Goal: Information Seeking & Learning: Learn about a topic

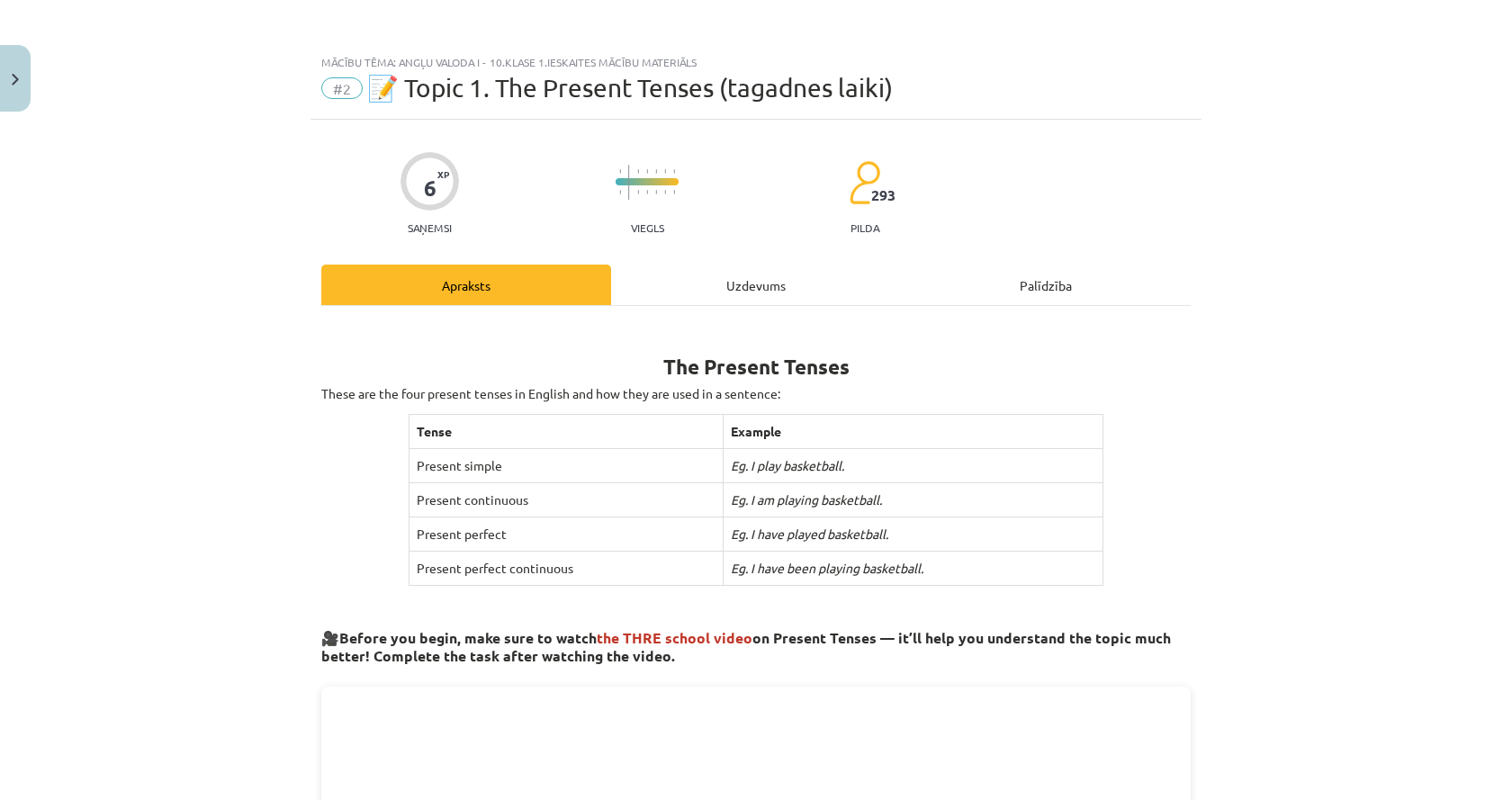
scroll to position [540, 0]
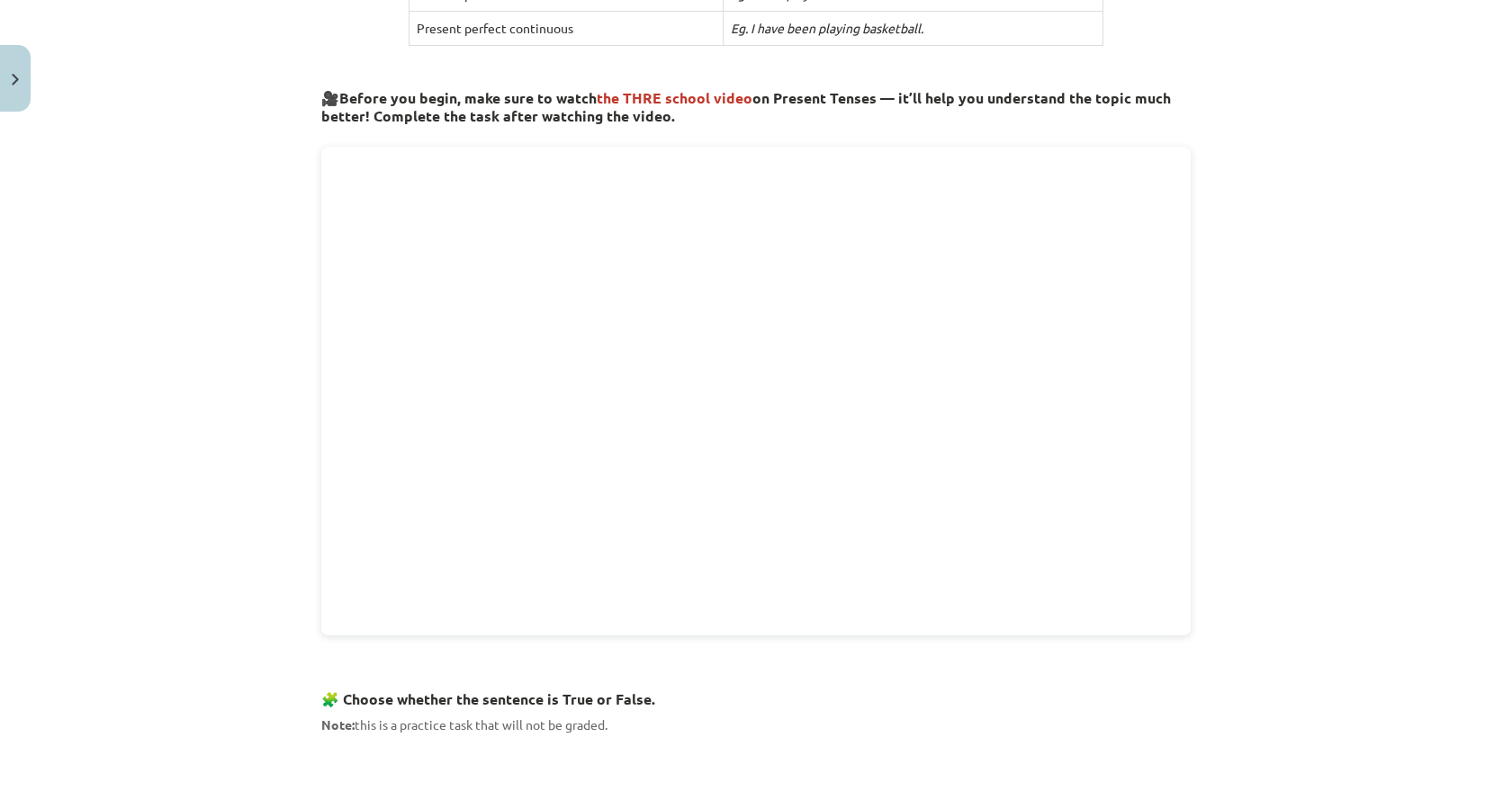
click at [1225, 367] on div "Mācību tēma: Angļu valoda i - 10.klase 1.ieskaites mācību materiāls #2 📝 Topic …" at bounding box center [756, 400] width 1512 height 800
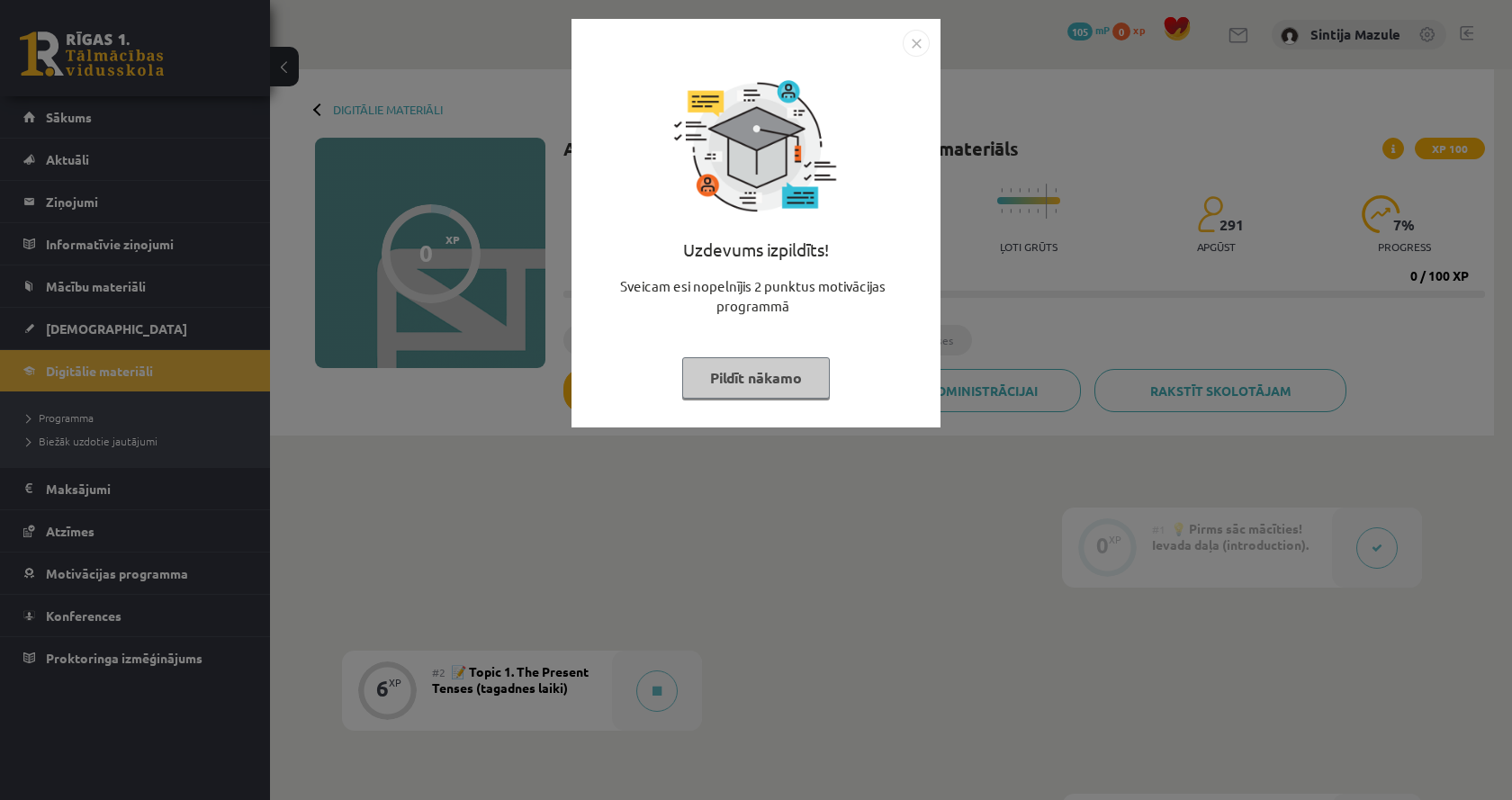
click at [582, 475] on div "Uzdevums izpildīts! Sveicam esi nopelnījis 2 punktus motivācijas programmā Pild…" at bounding box center [756, 400] width 1512 height 800
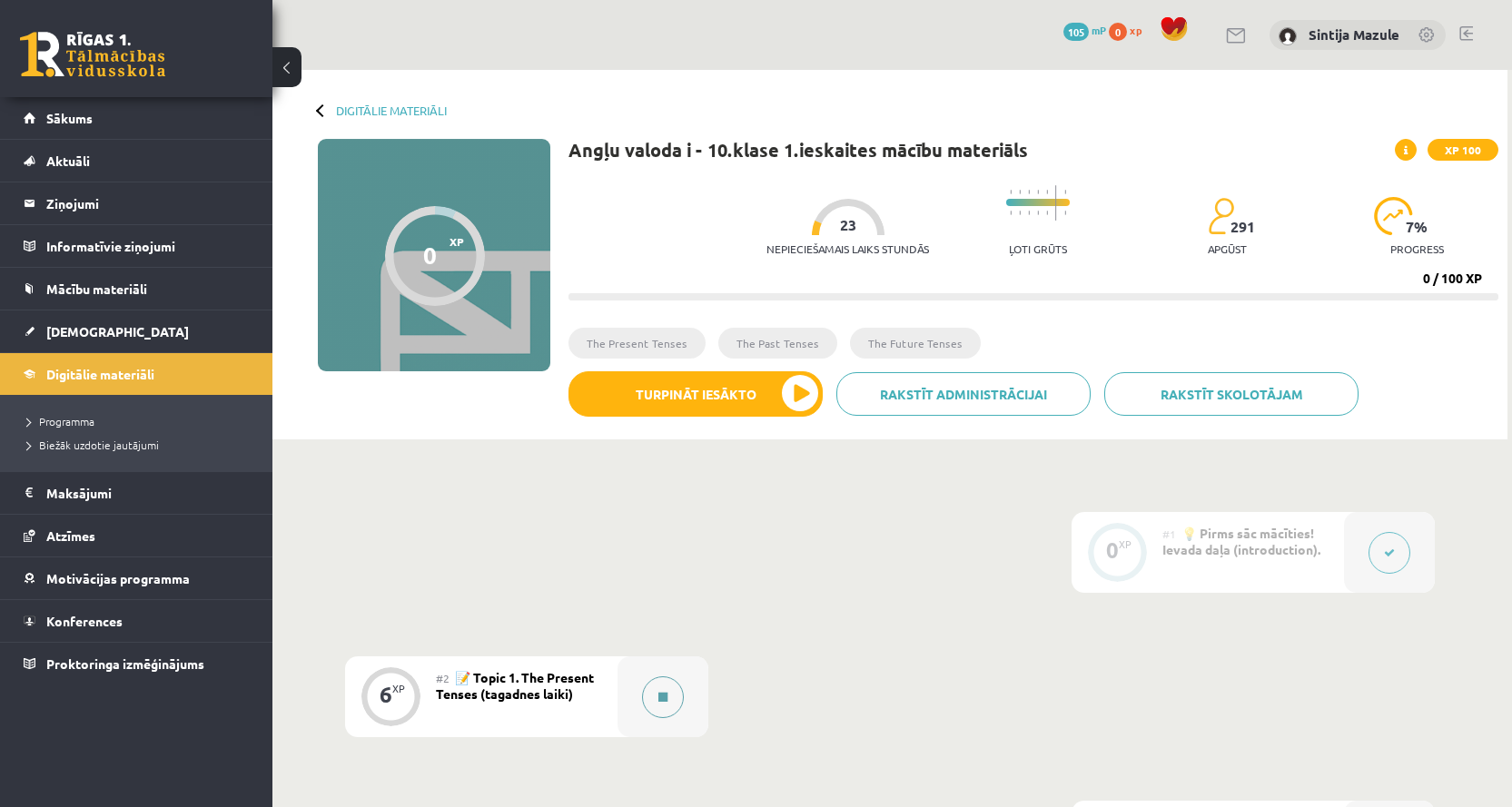
click at [646, 712] on div at bounding box center [662, 697] width 91 height 81
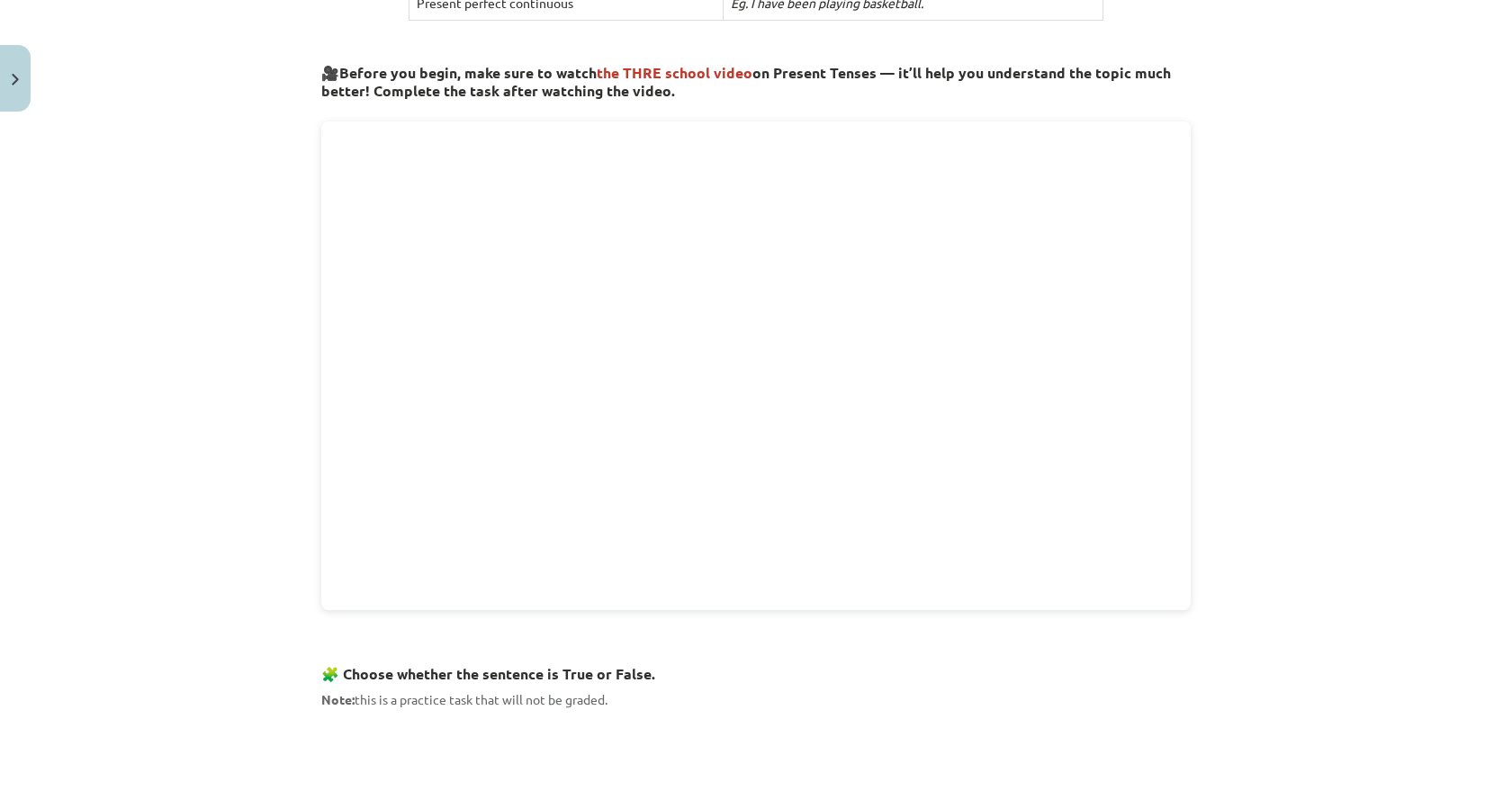
scroll to position [540, 0]
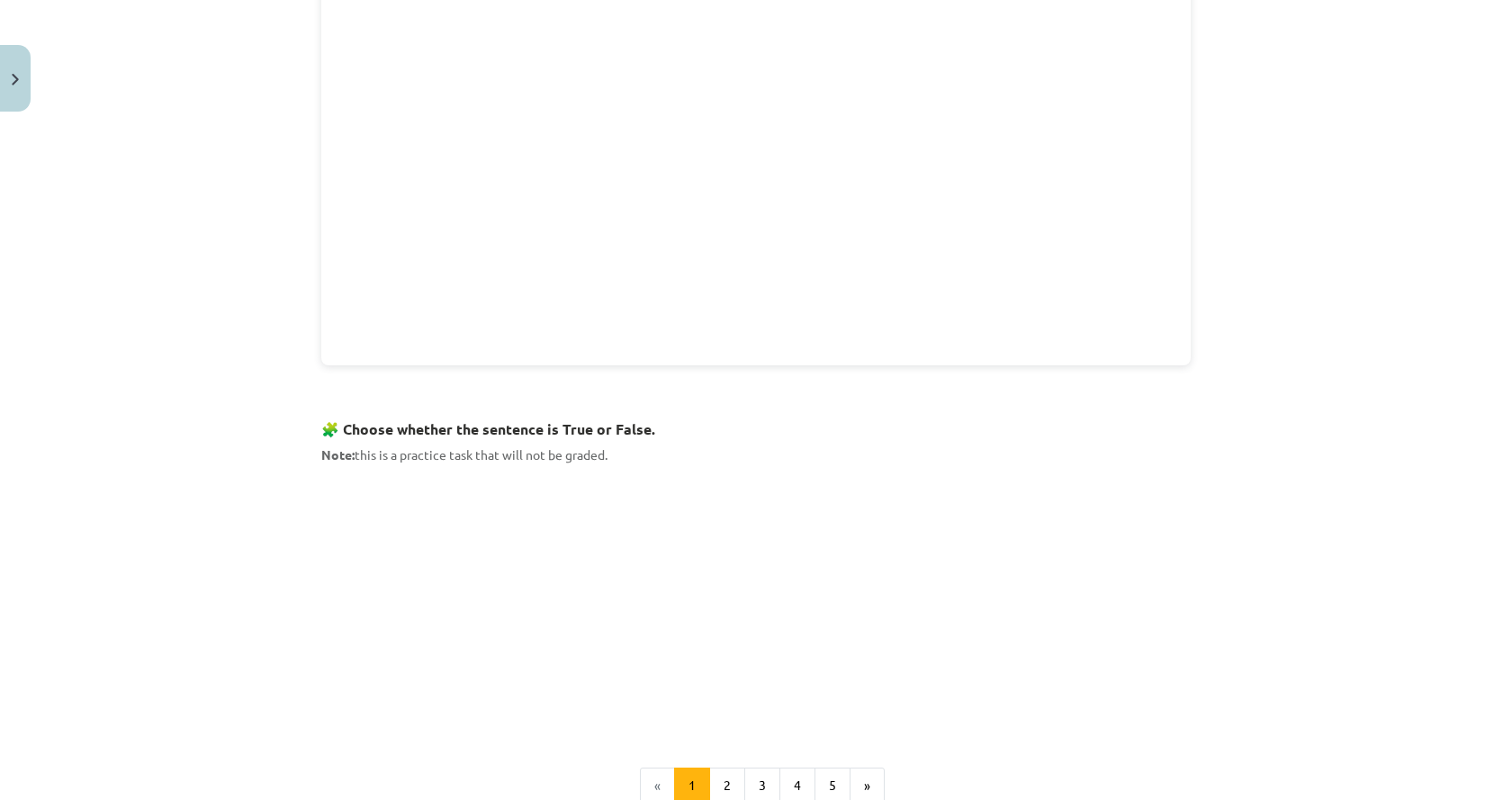
click at [134, 430] on div "Mācību tēma: Angļu valoda i - 10.[PERSON_NAME] 1.ieskaites mācību materiāls #2 …" at bounding box center [756, 400] width 1512 height 800
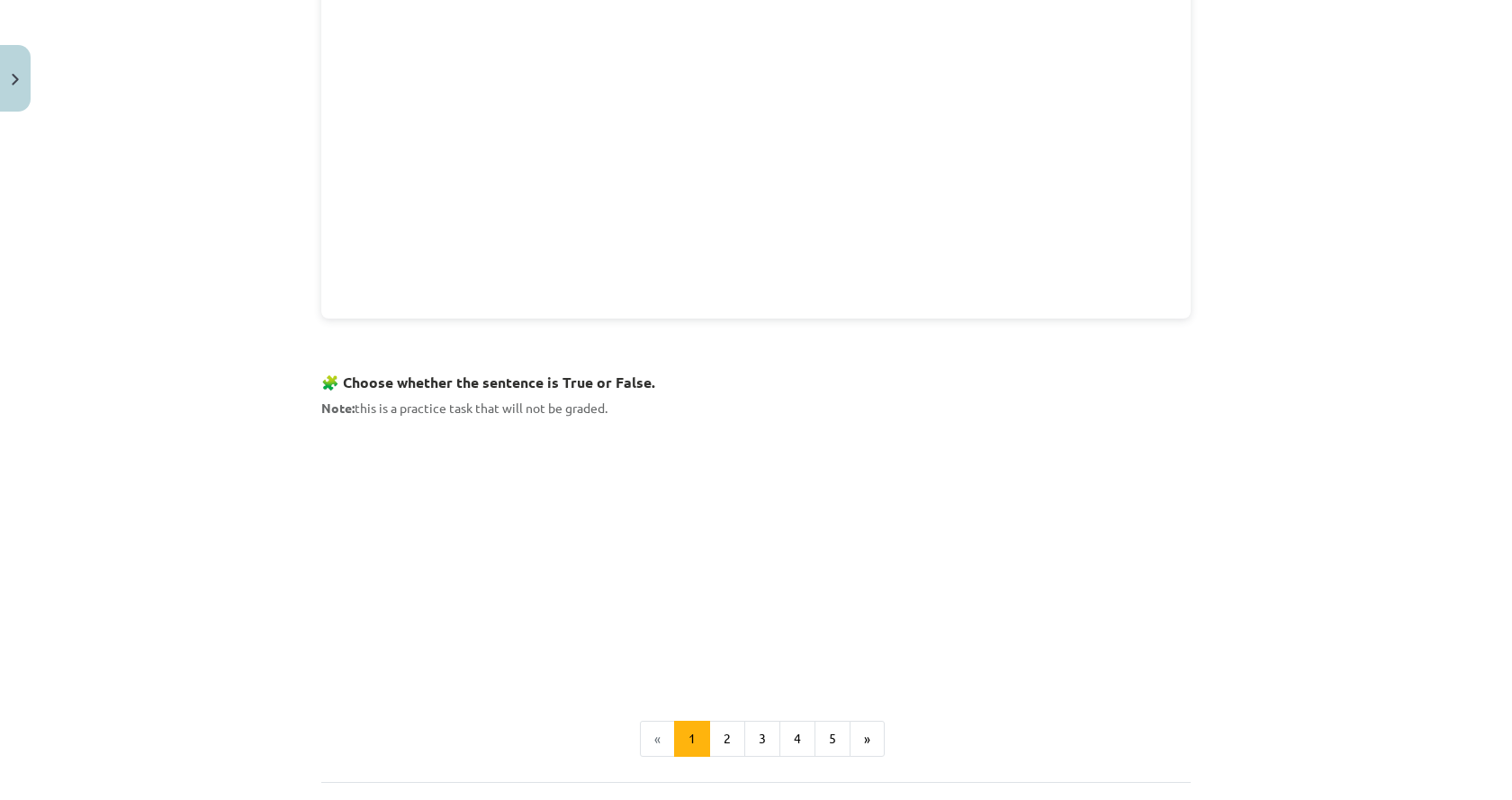
scroll to position [900, 0]
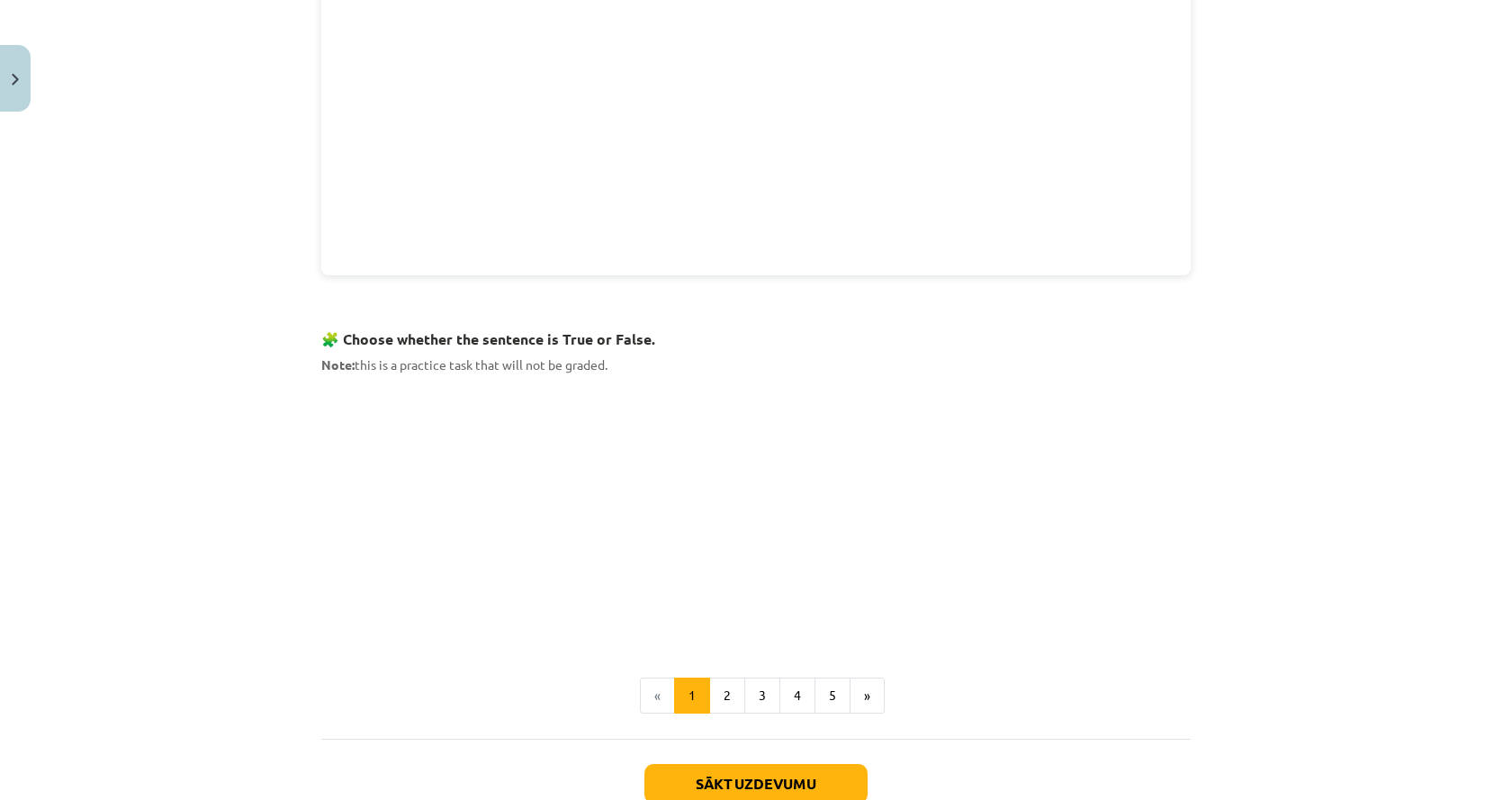
click at [1352, 252] on div "Mācību tēma: Angļu valoda i - 10.[PERSON_NAME] 1.ieskaites mācību materiāls #2 …" at bounding box center [756, 400] width 1512 height 800
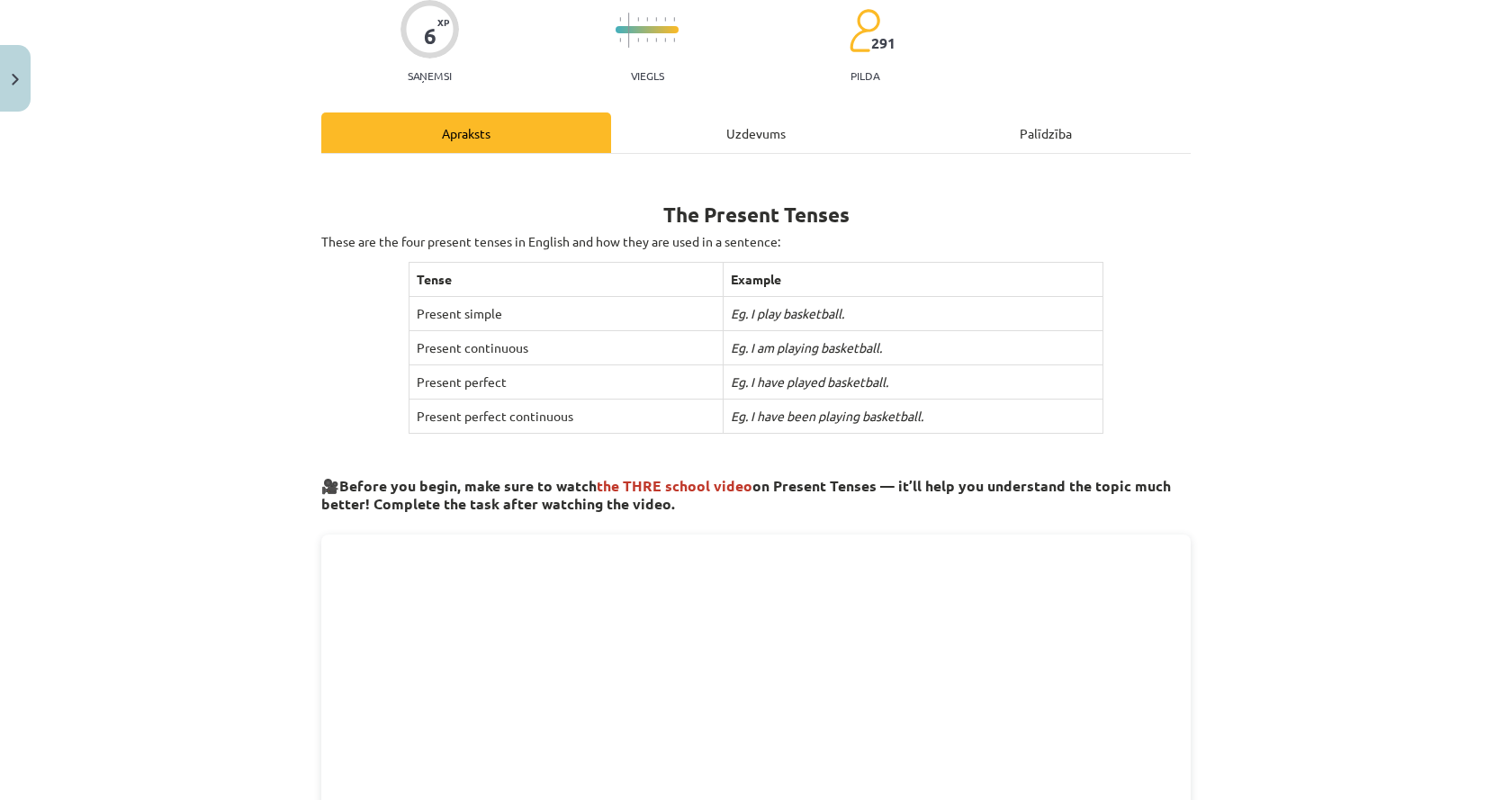
scroll to position [0, 0]
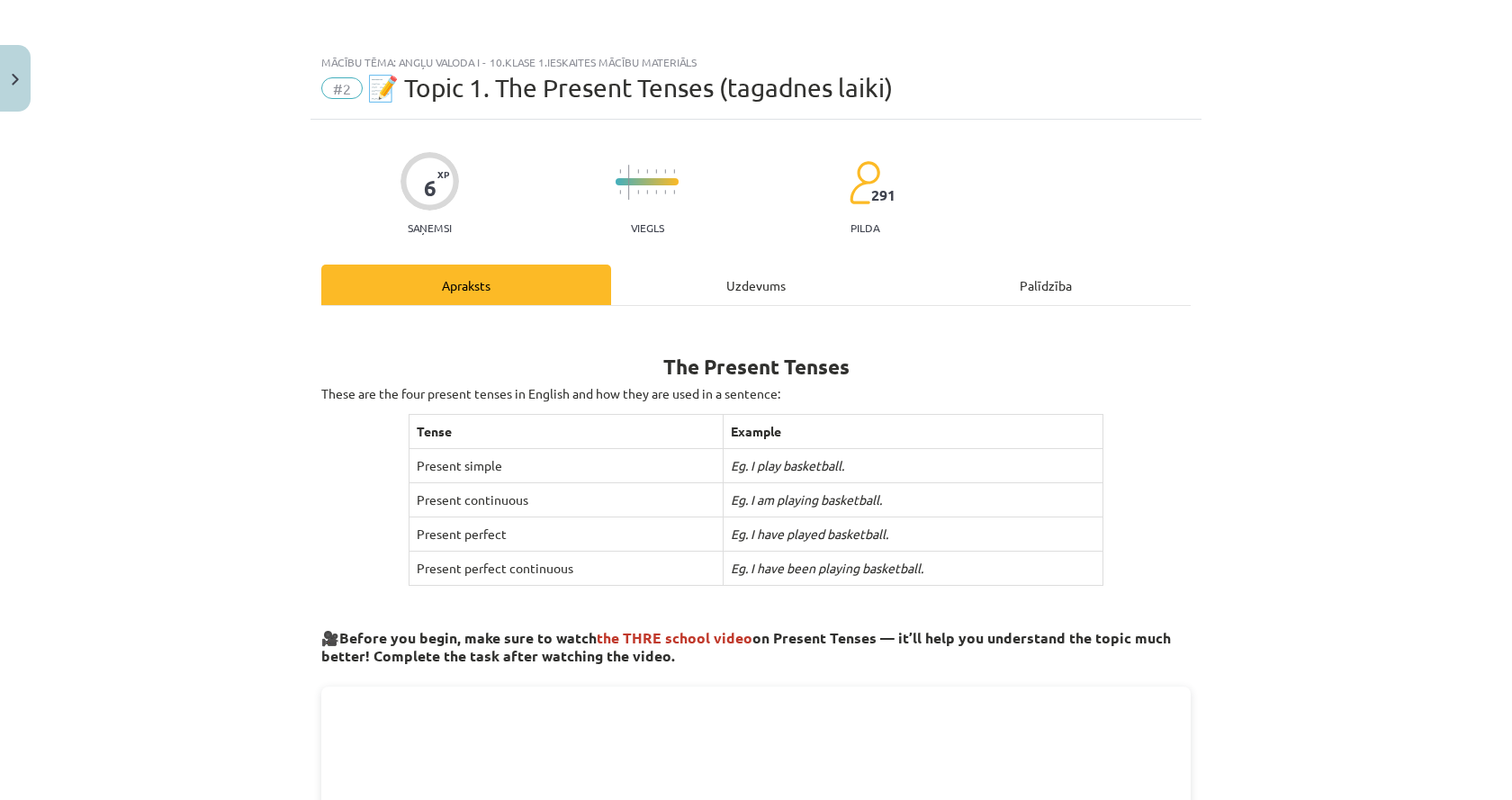
click at [688, 278] on div "Uzdevums" at bounding box center [755, 284] width 290 height 40
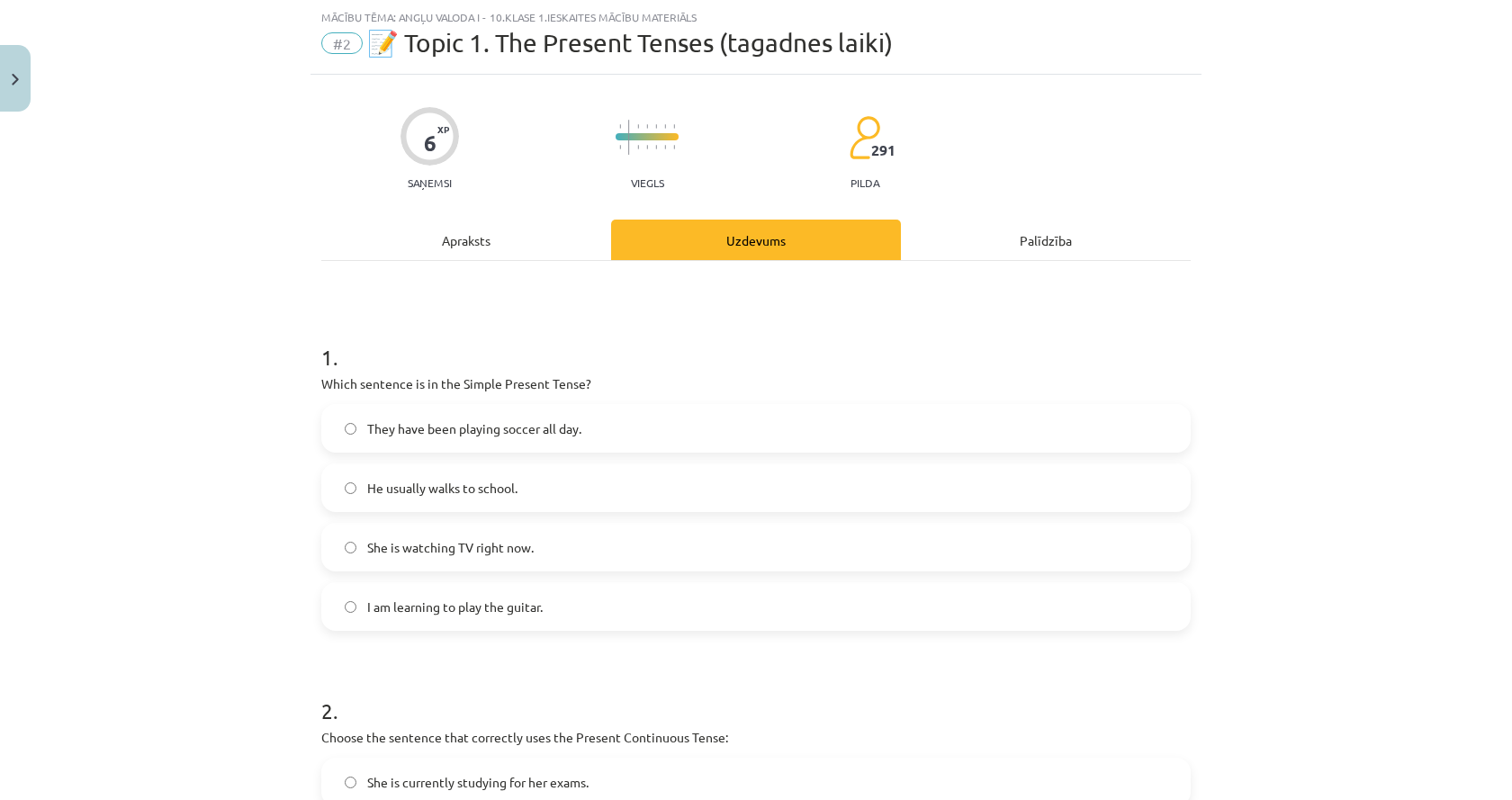
click at [490, 252] on div "Apraksts" at bounding box center [466, 239] width 290 height 40
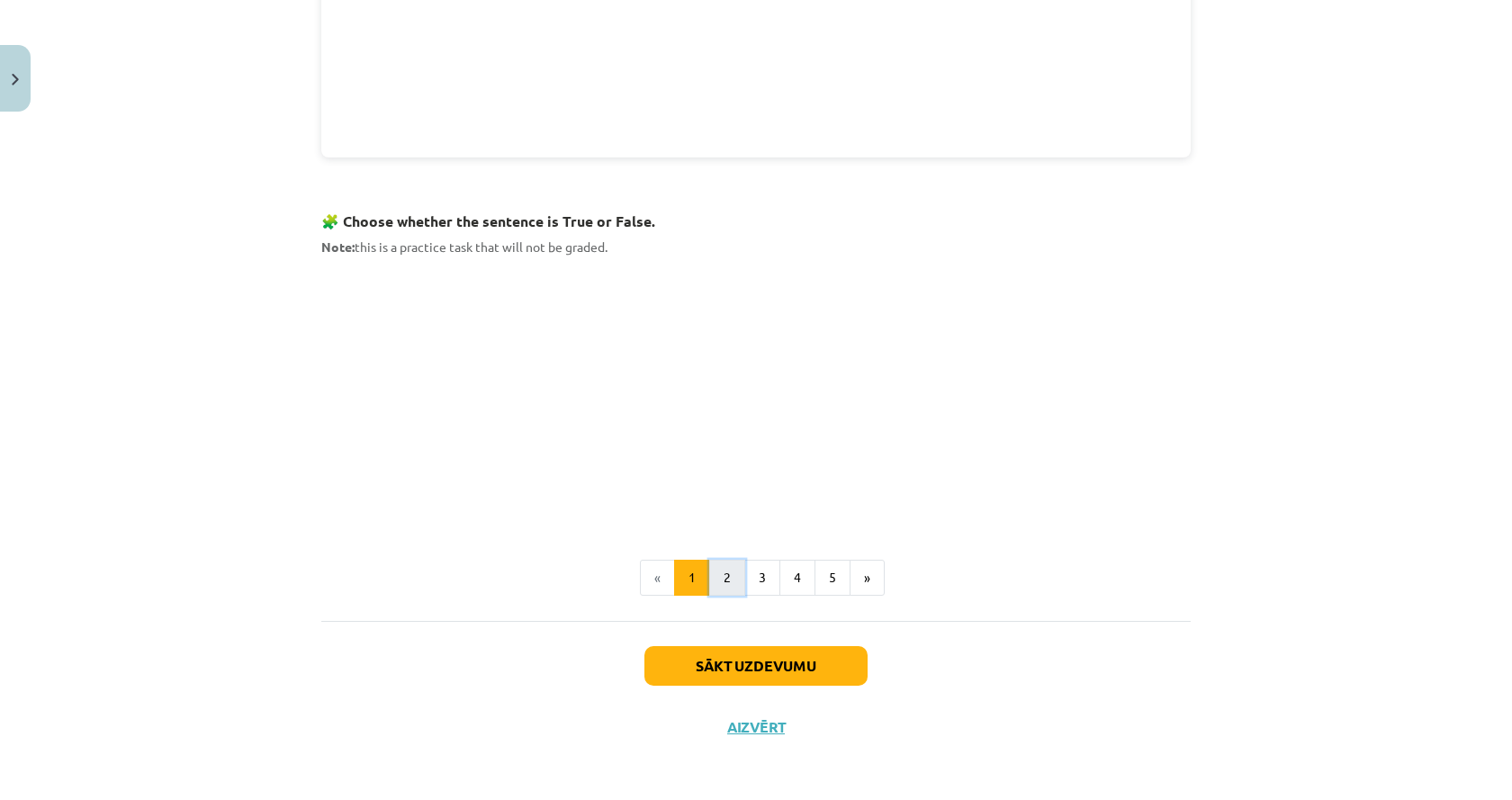
click at [715, 572] on button "2" at bounding box center [727, 578] width 36 height 36
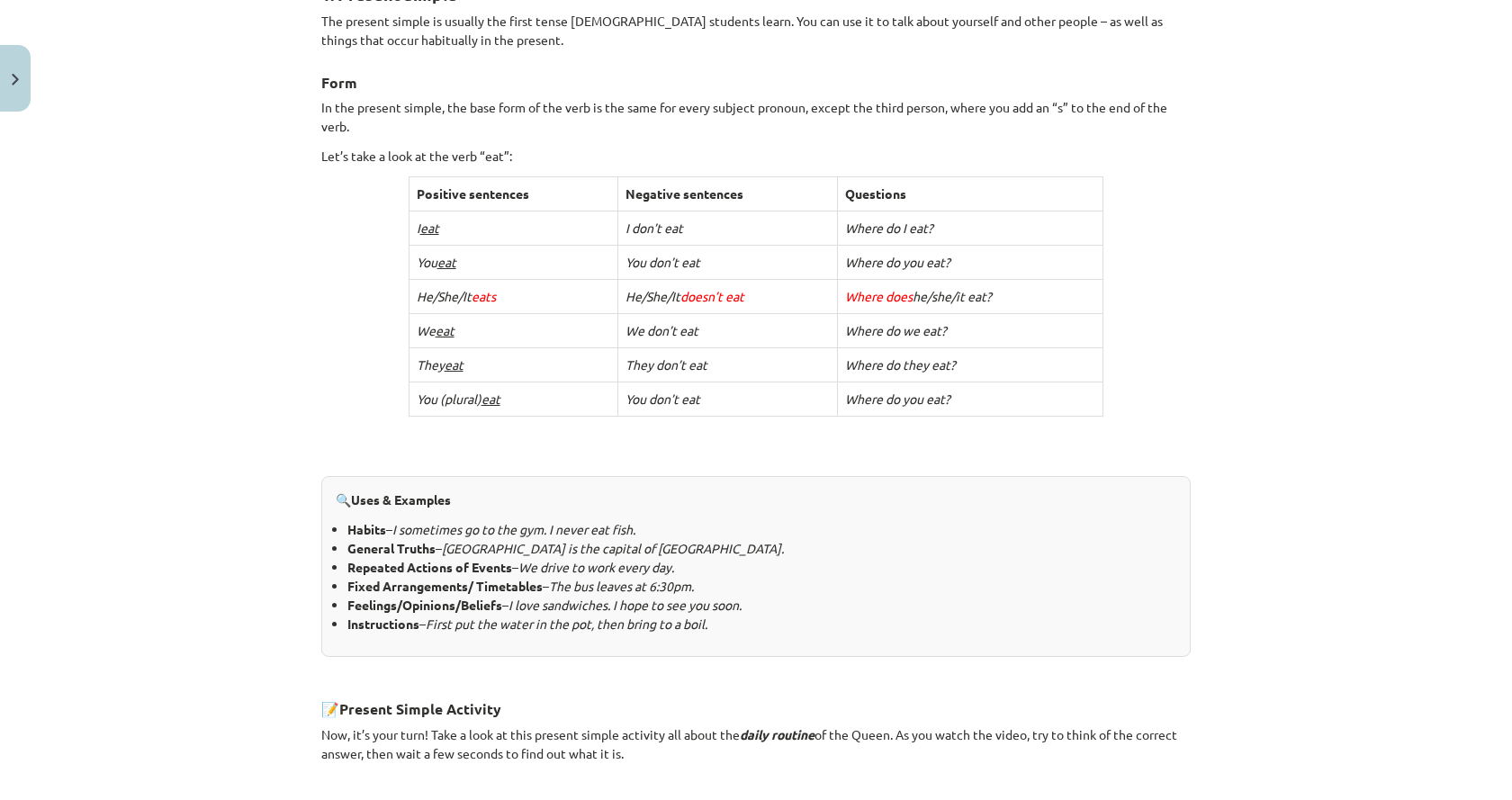
scroll to position [270, 0]
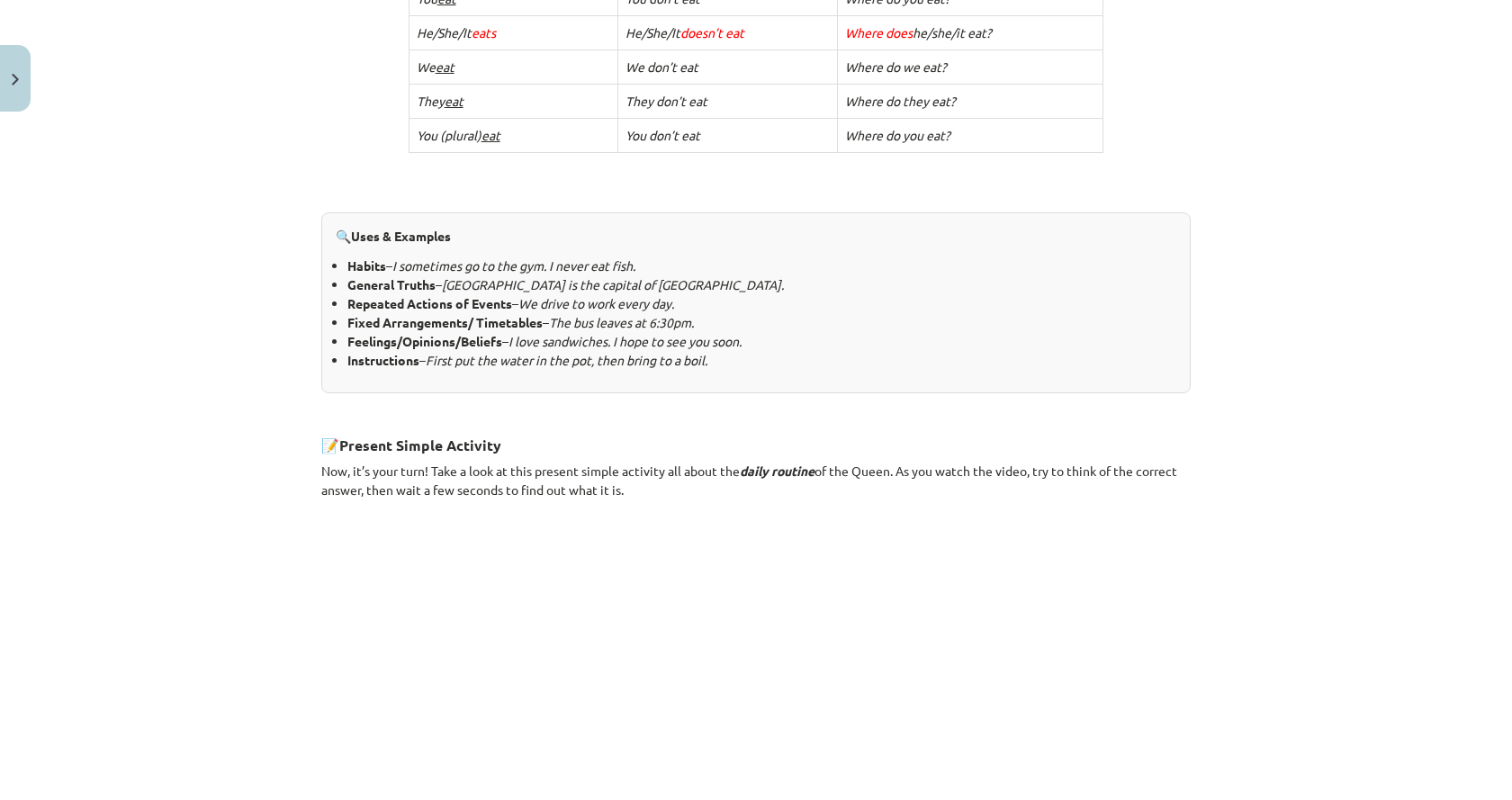
scroll to position [592, 0]
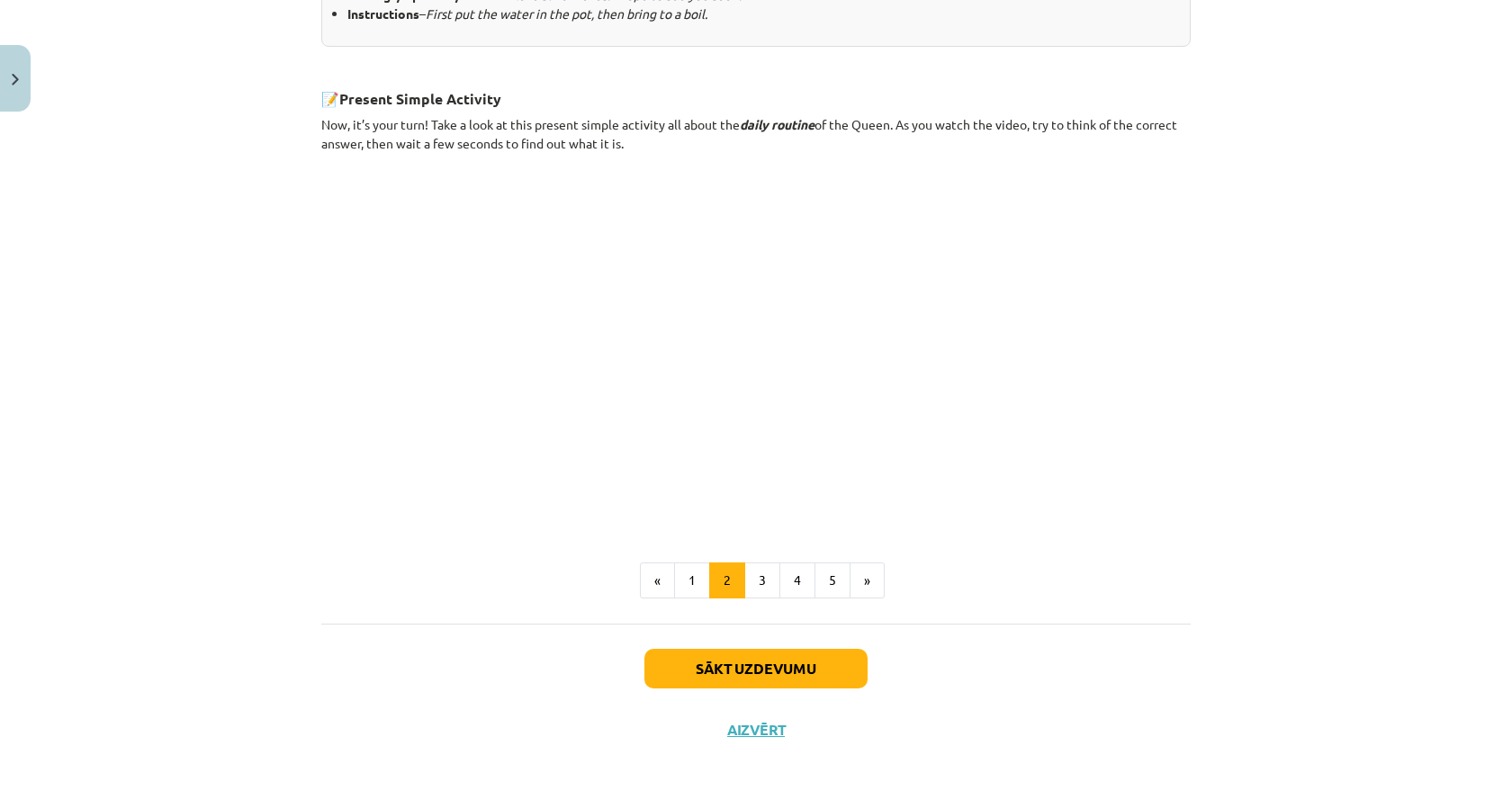
scroll to position [974, 0]
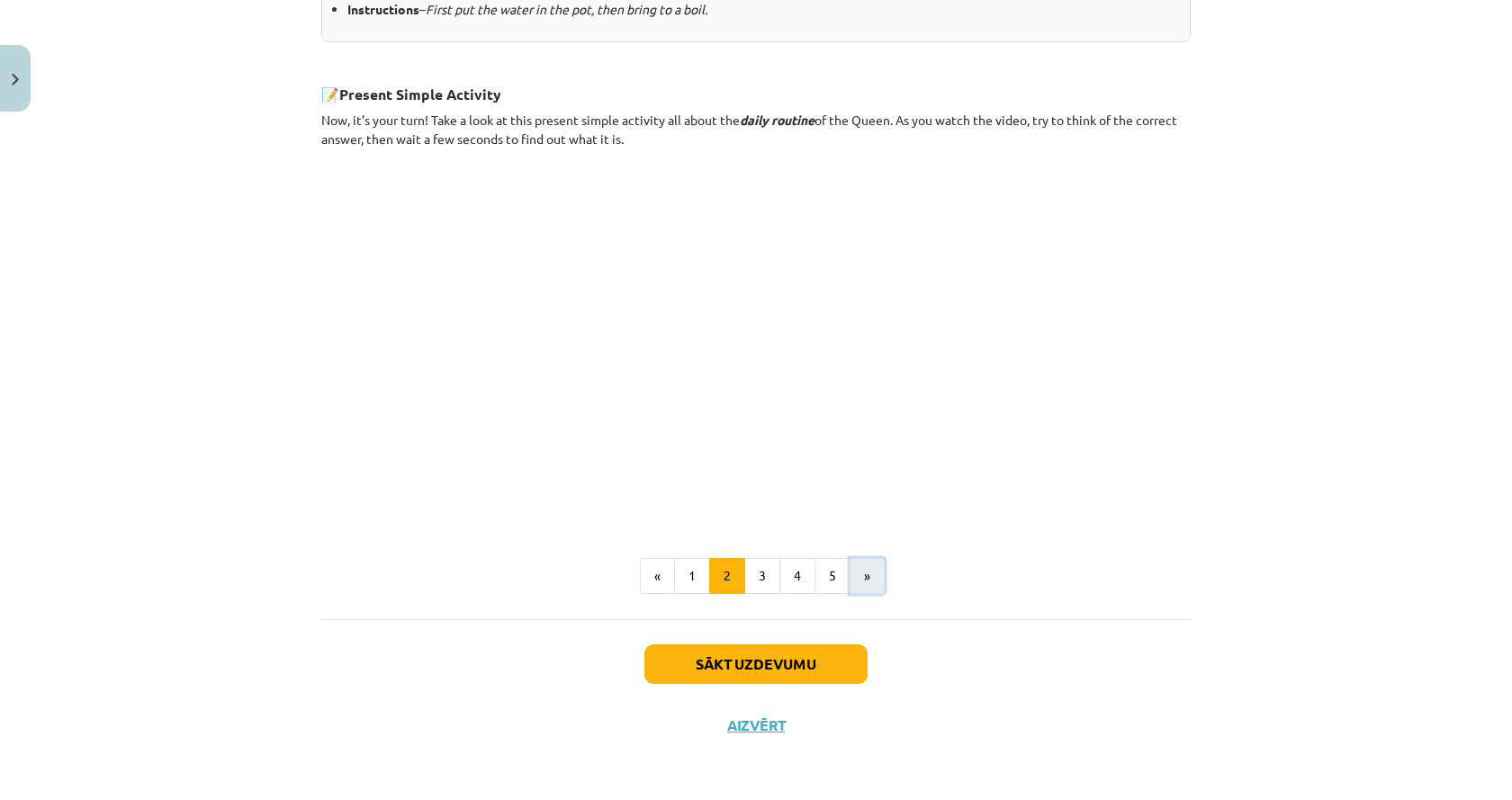
click at [870, 573] on button "»" at bounding box center [867, 576] width 35 height 36
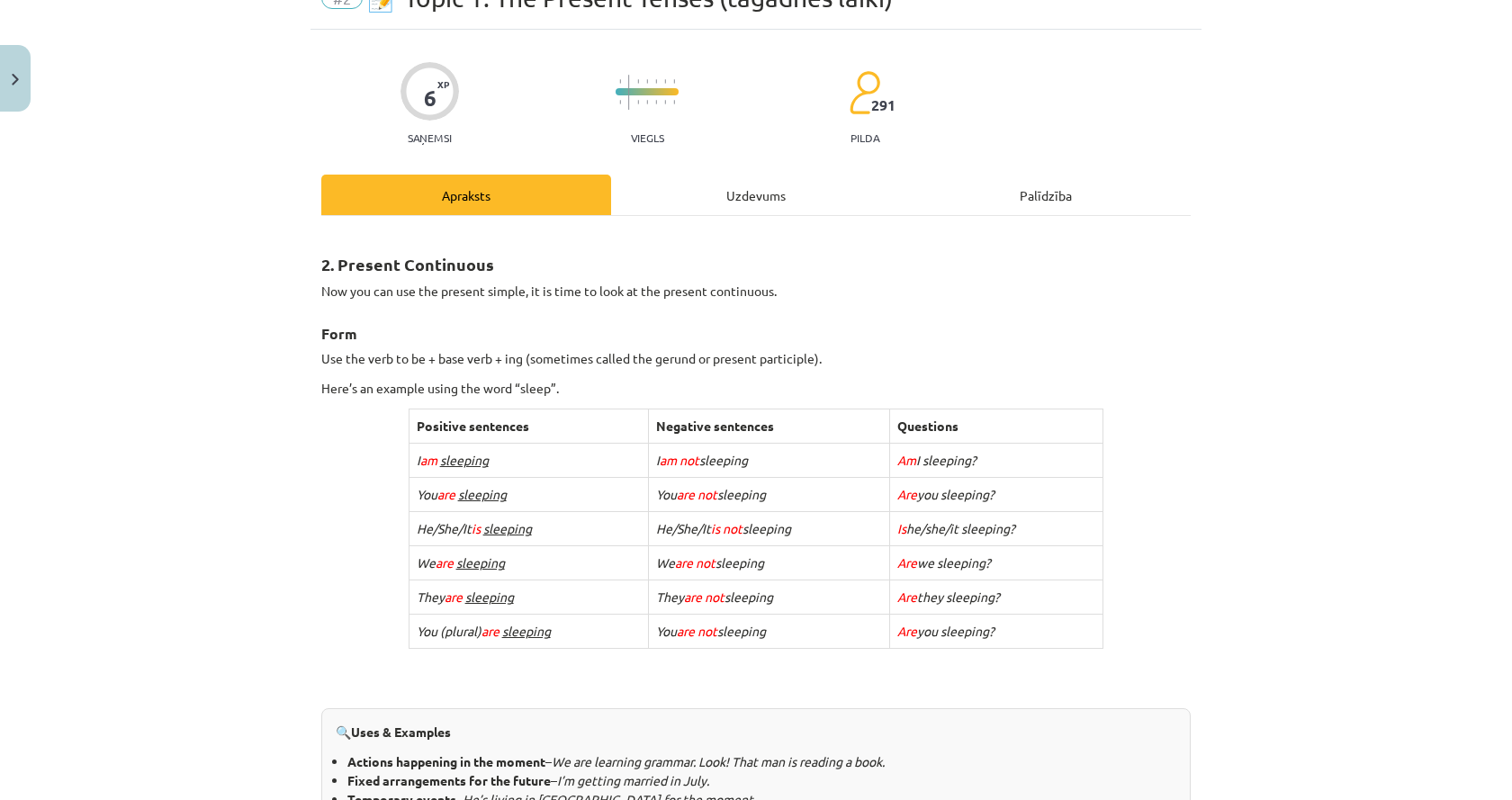
scroll to position [0, 0]
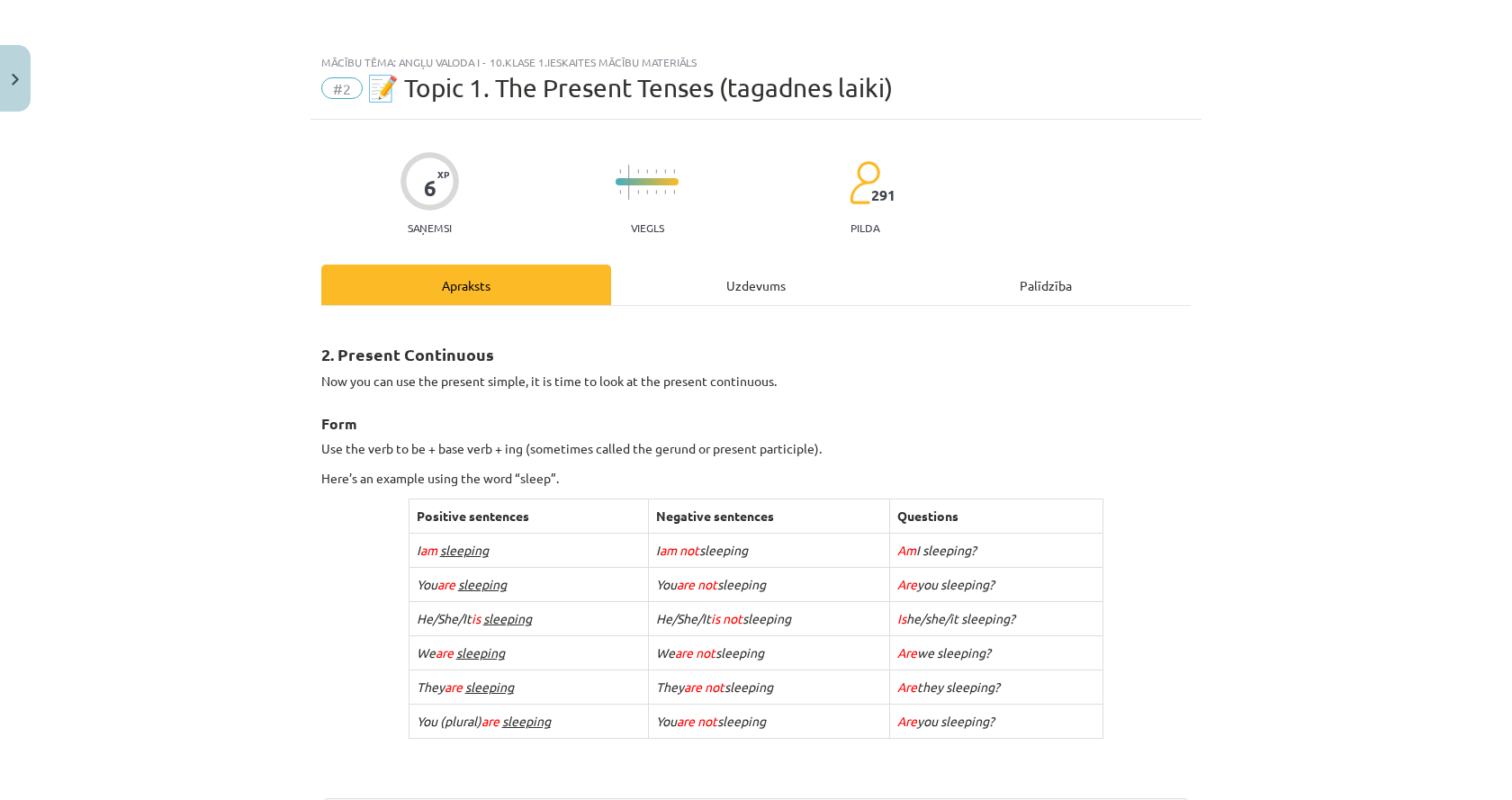
click at [788, 294] on div "Uzdevums" at bounding box center [755, 284] width 290 height 40
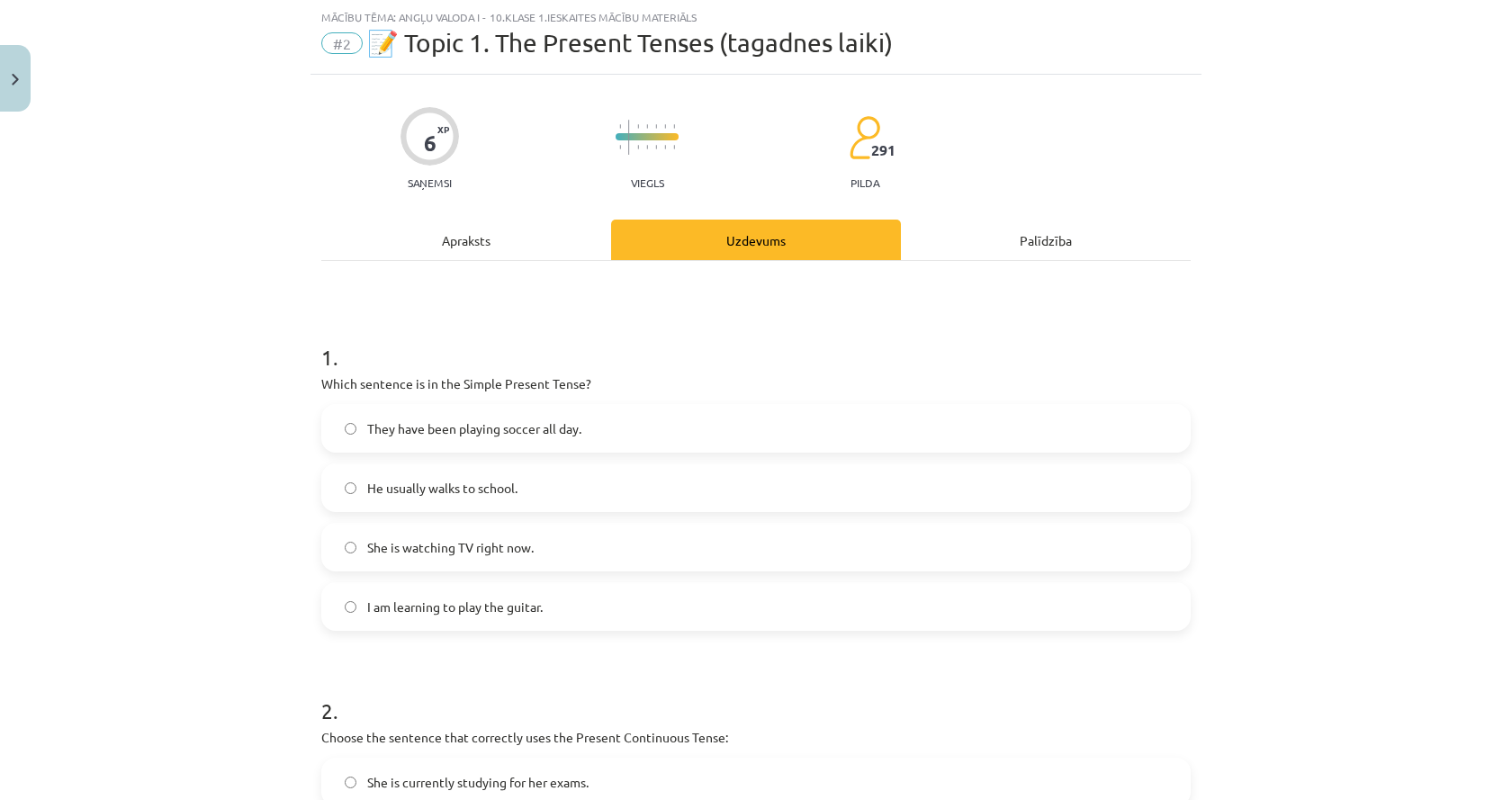
click at [461, 242] on div "Apraksts" at bounding box center [466, 239] width 290 height 40
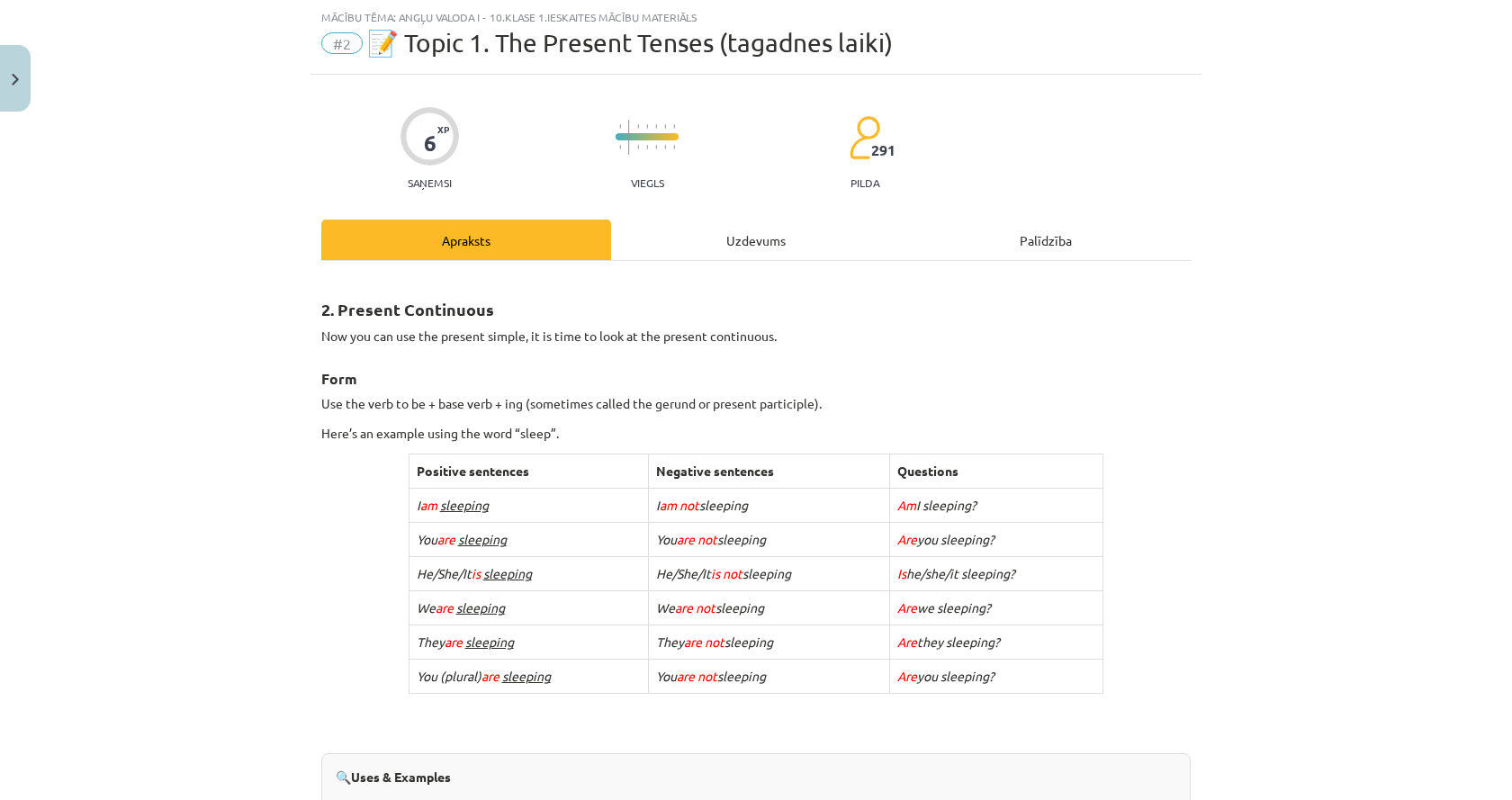
click at [723, 230] on div "Uzdevums" at bounding box center [755, 239] width 290 height 40
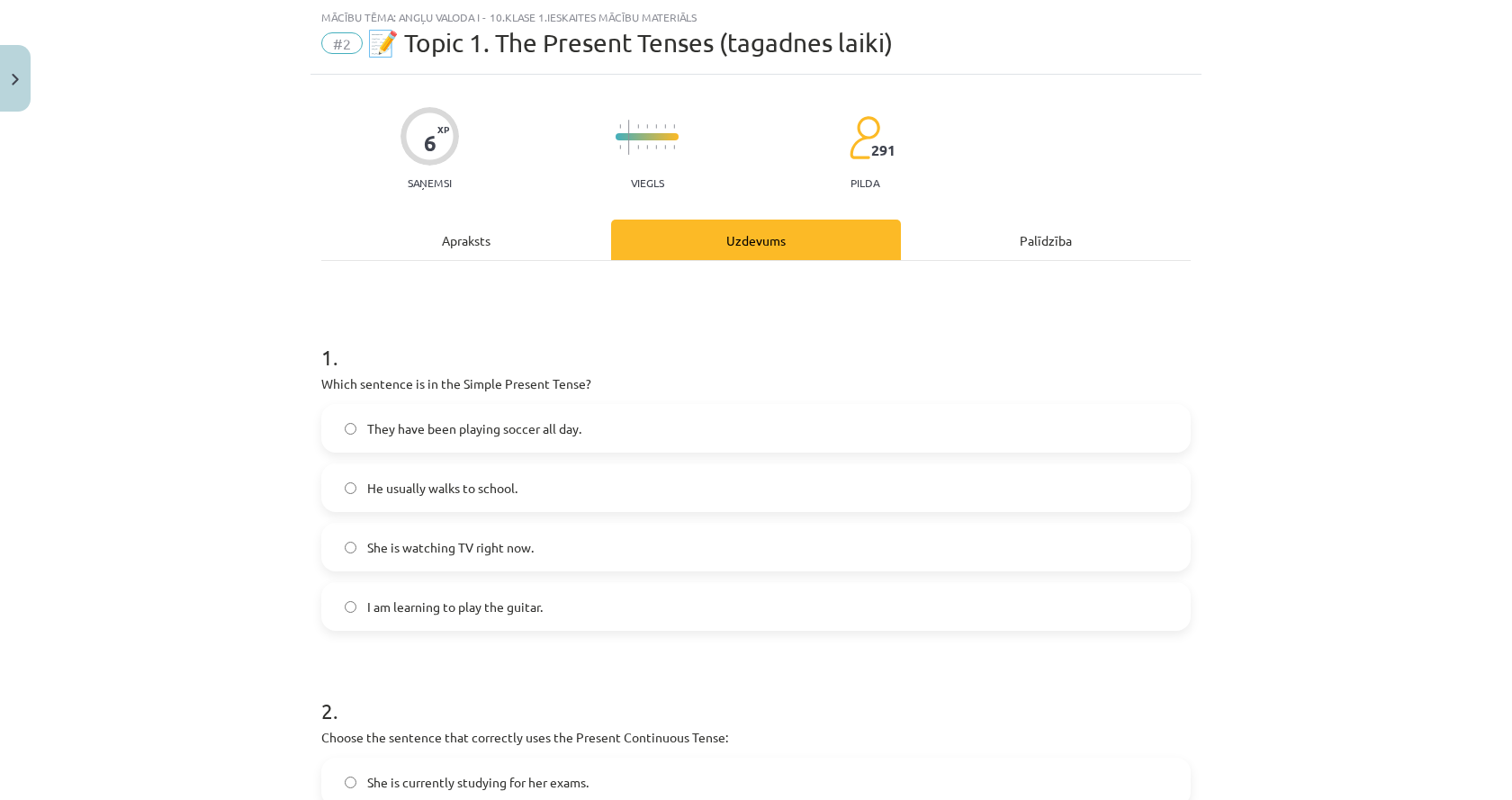
click at [430, 239] on div "Apraksts" at bounding box center [466, 239] width 290 height 40
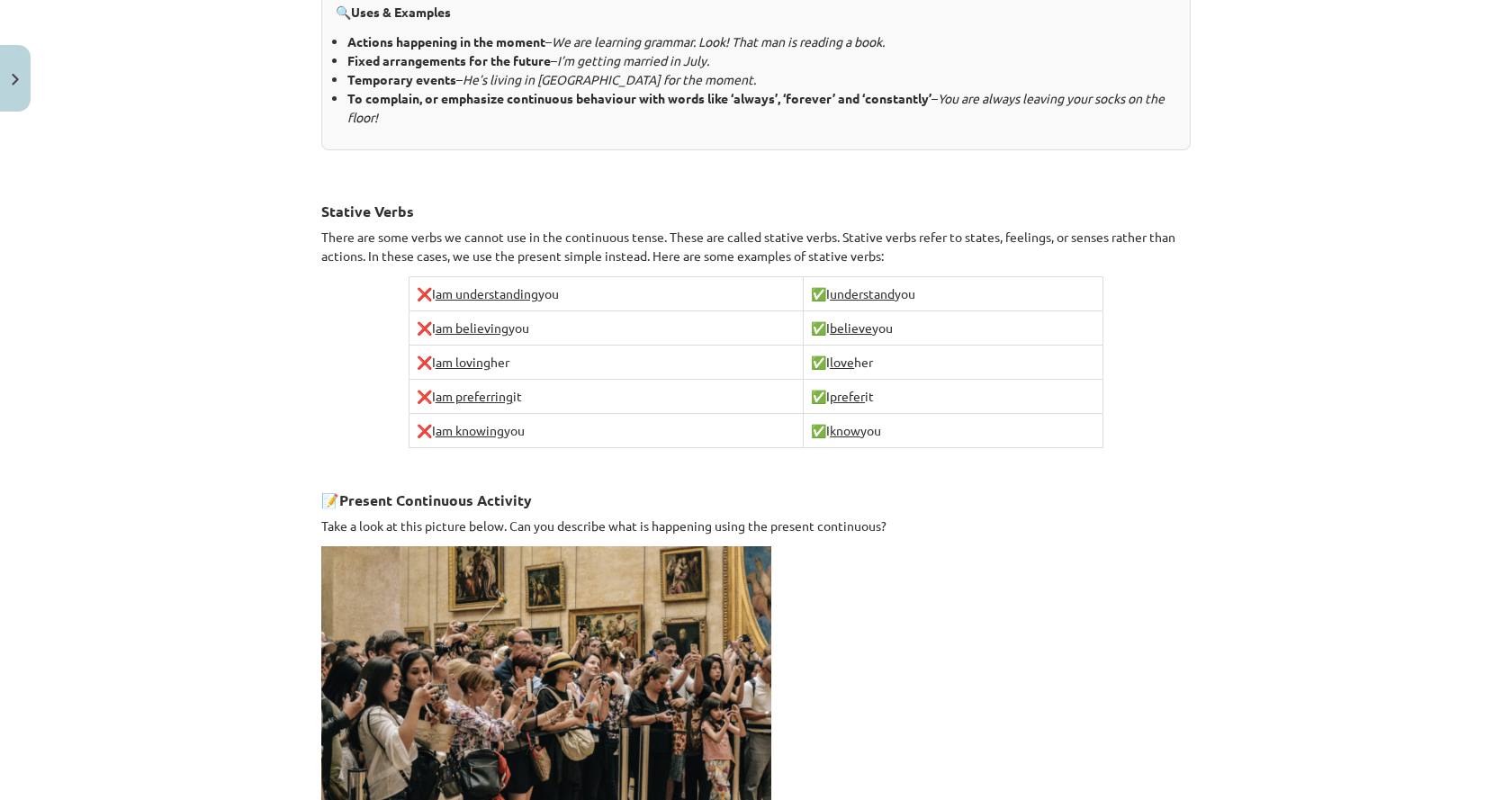
scroll to position [1111, 0]
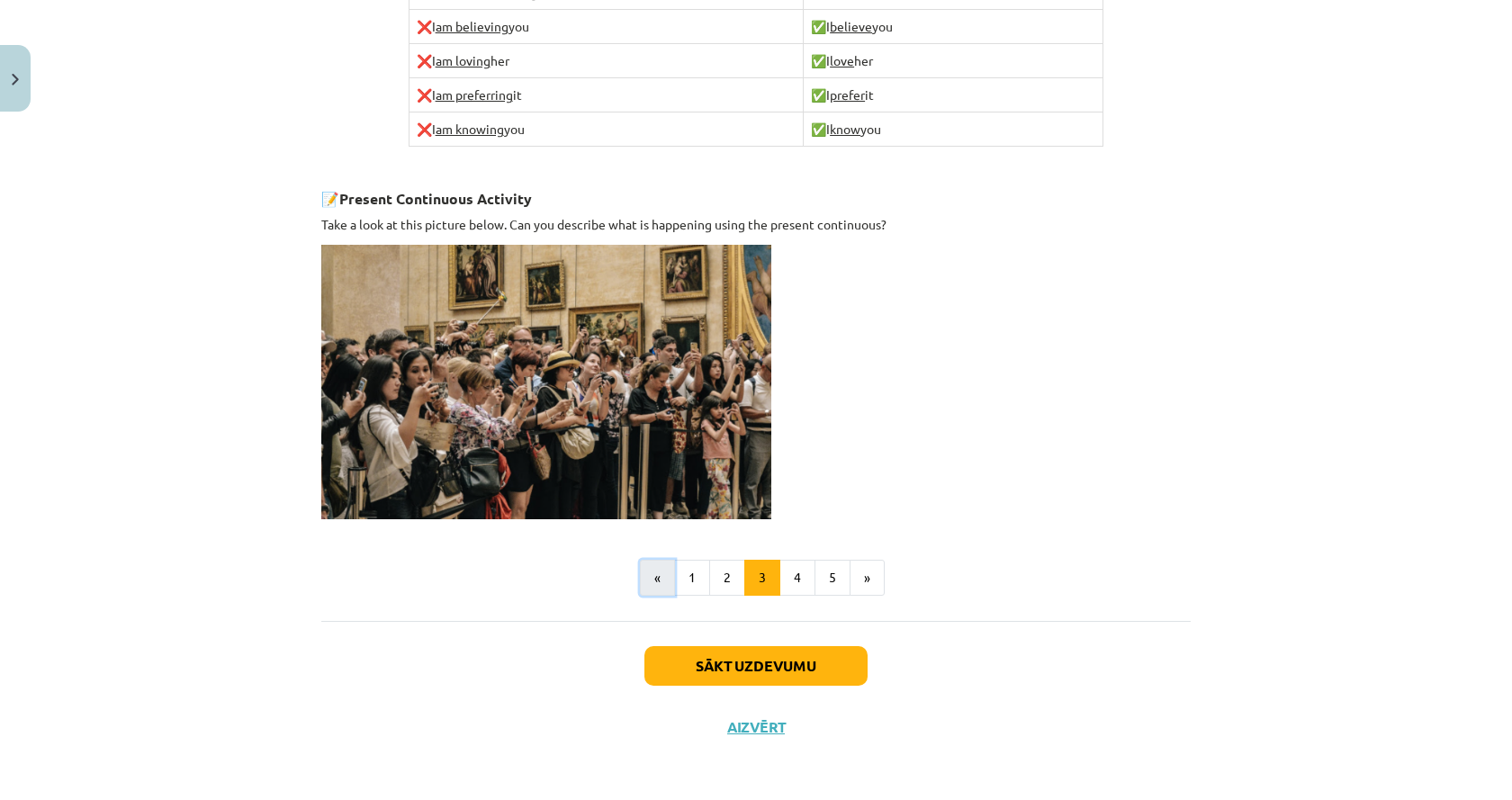
click at [647, 561] on button "«" at bounding box center [657, 578] width 35 height 36
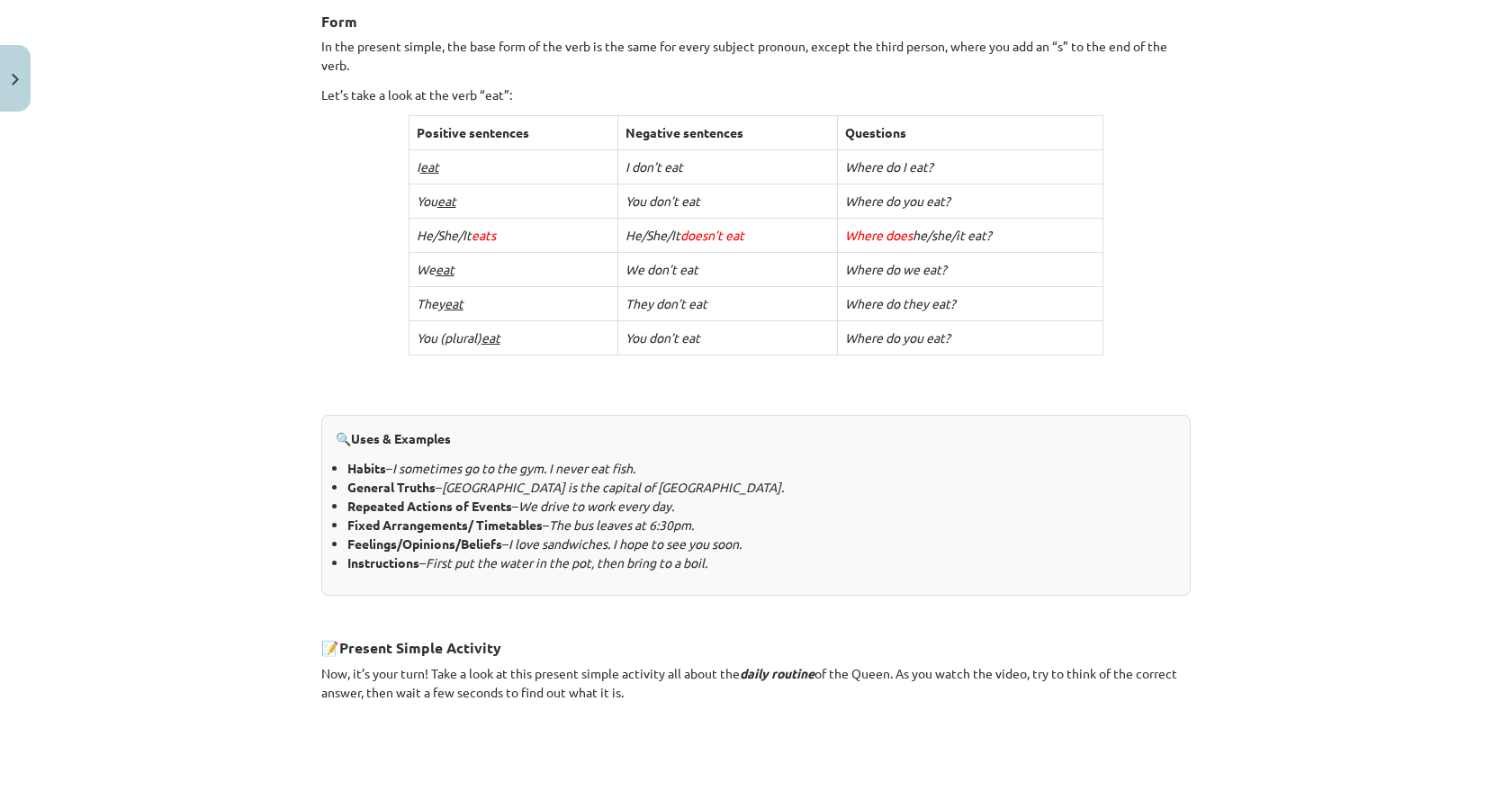
scroll to position [322, 0]
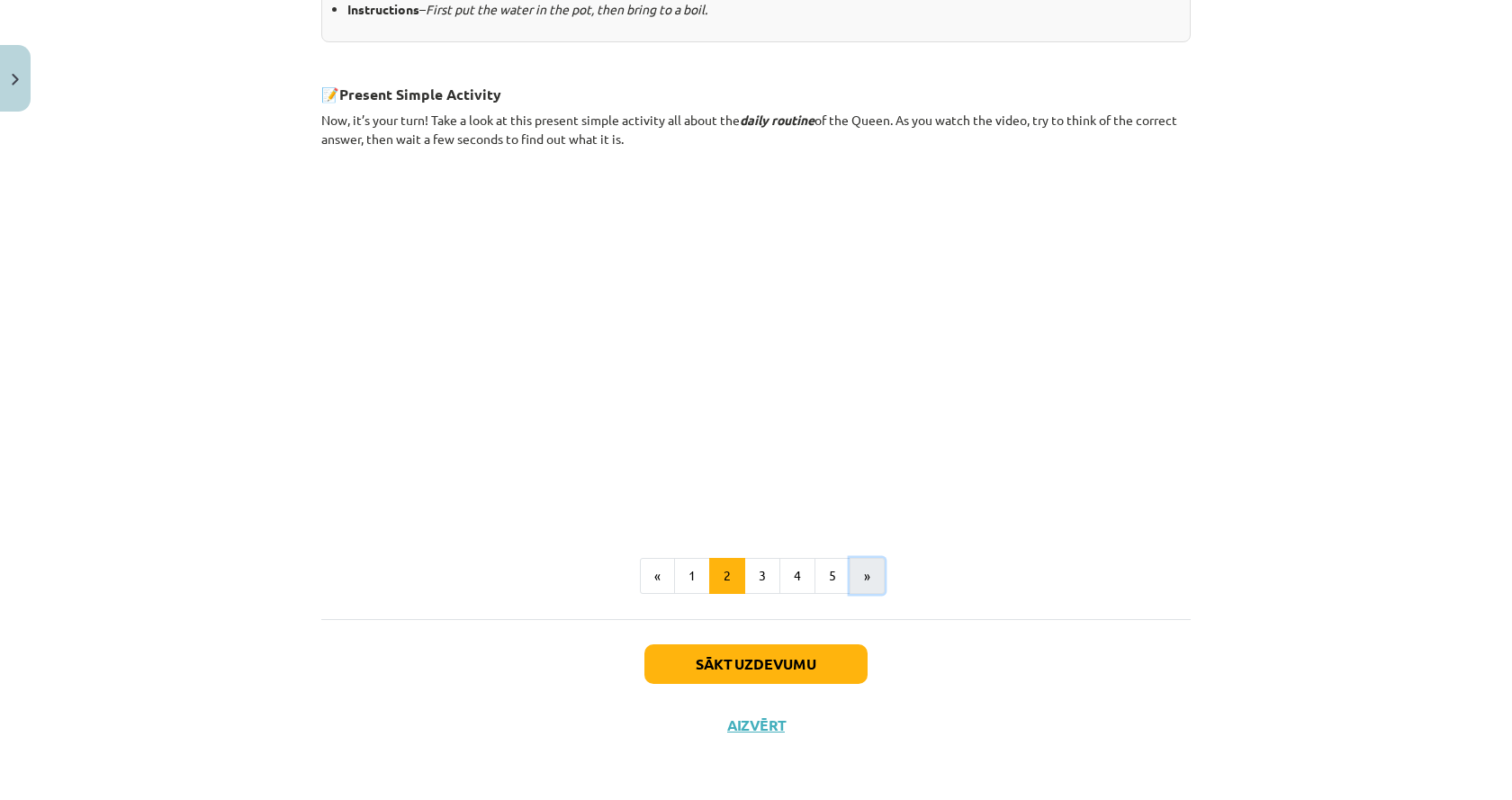
click at [871, 574] on button "»" at bounding box center [867, 576] width 35 height 36
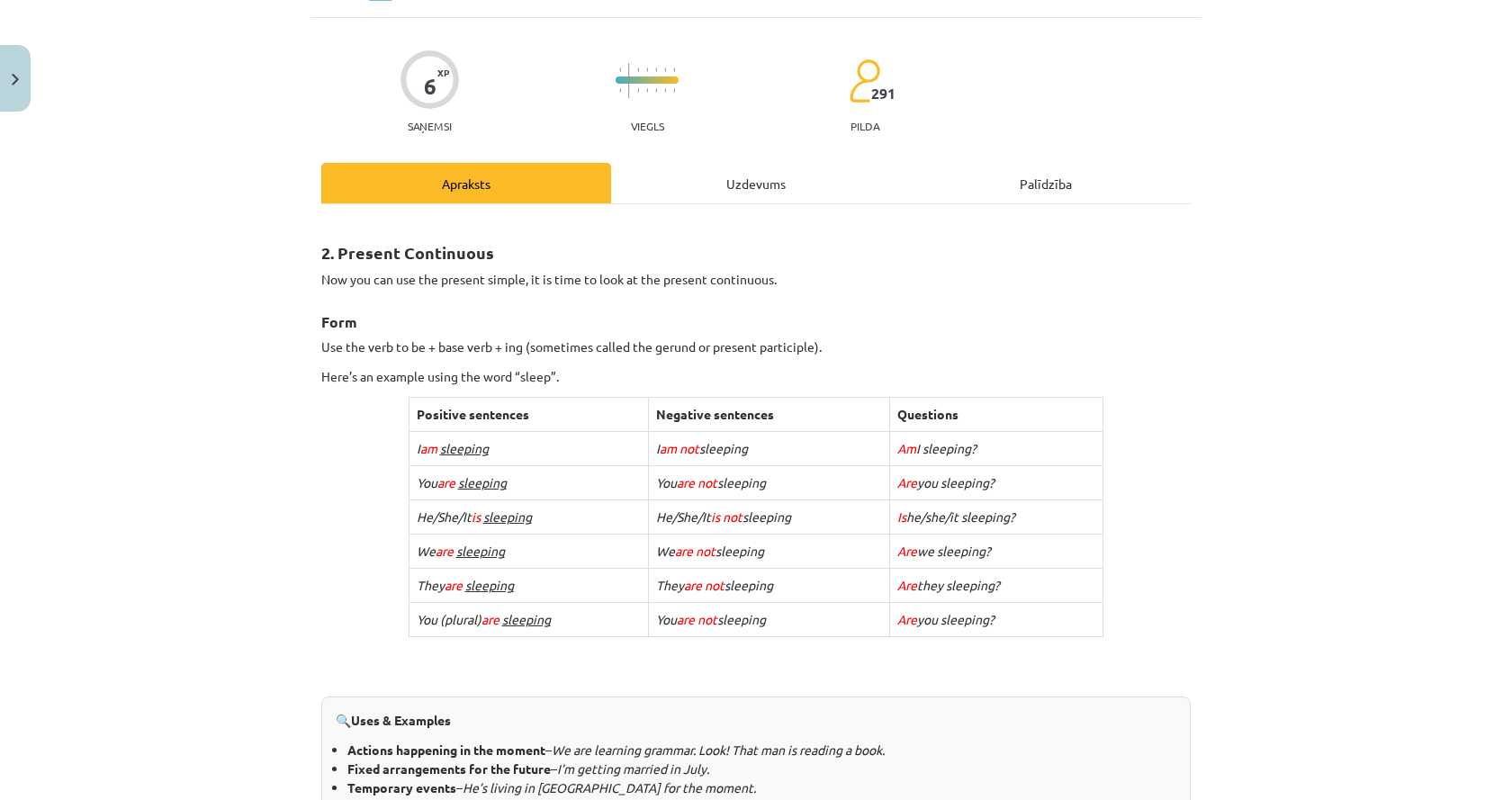
scroll to position [0, 0]
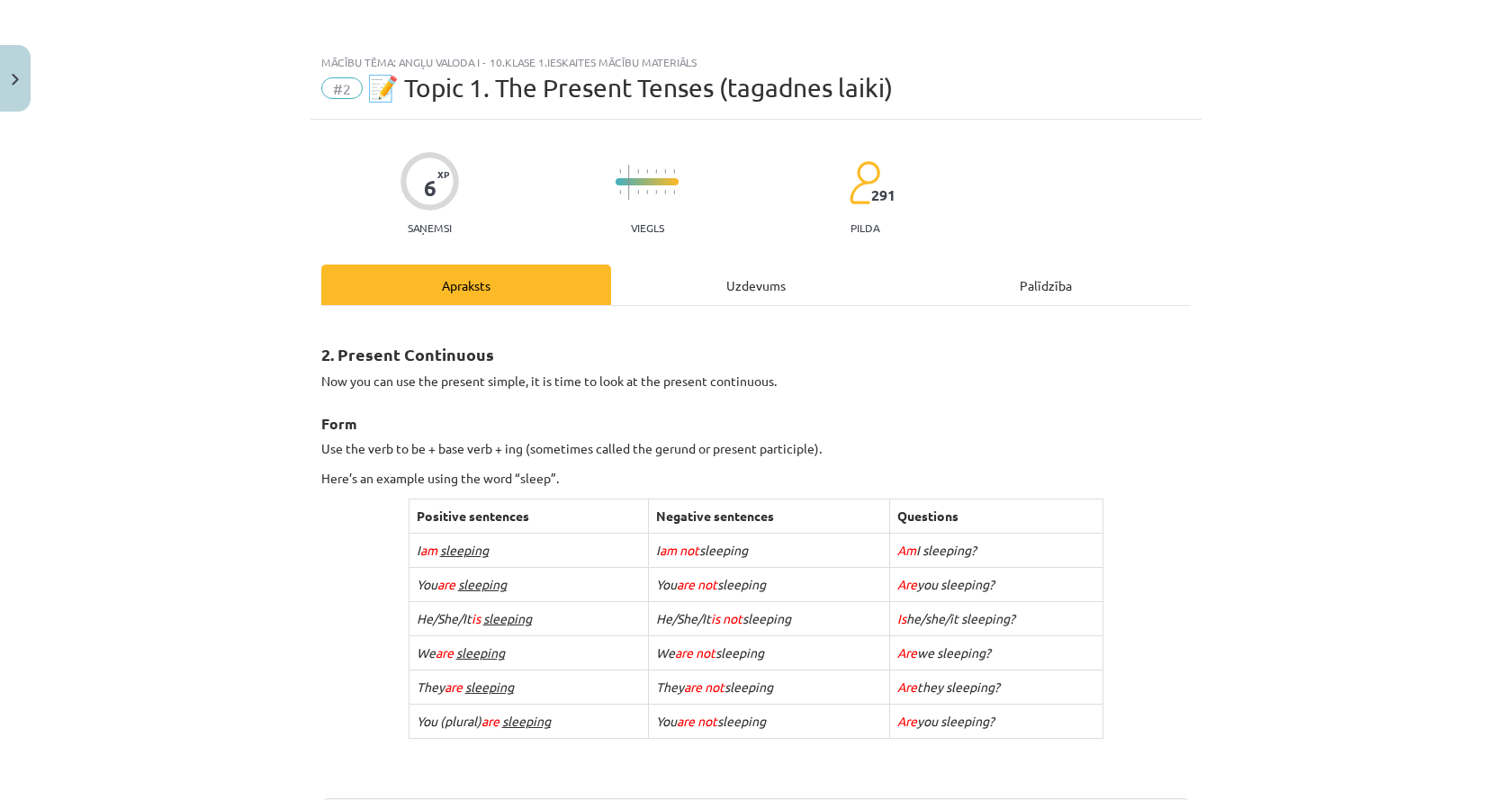
click at [685, 296] on div "Uzdevums" at bounding box center [755, 284] width 290 height 40
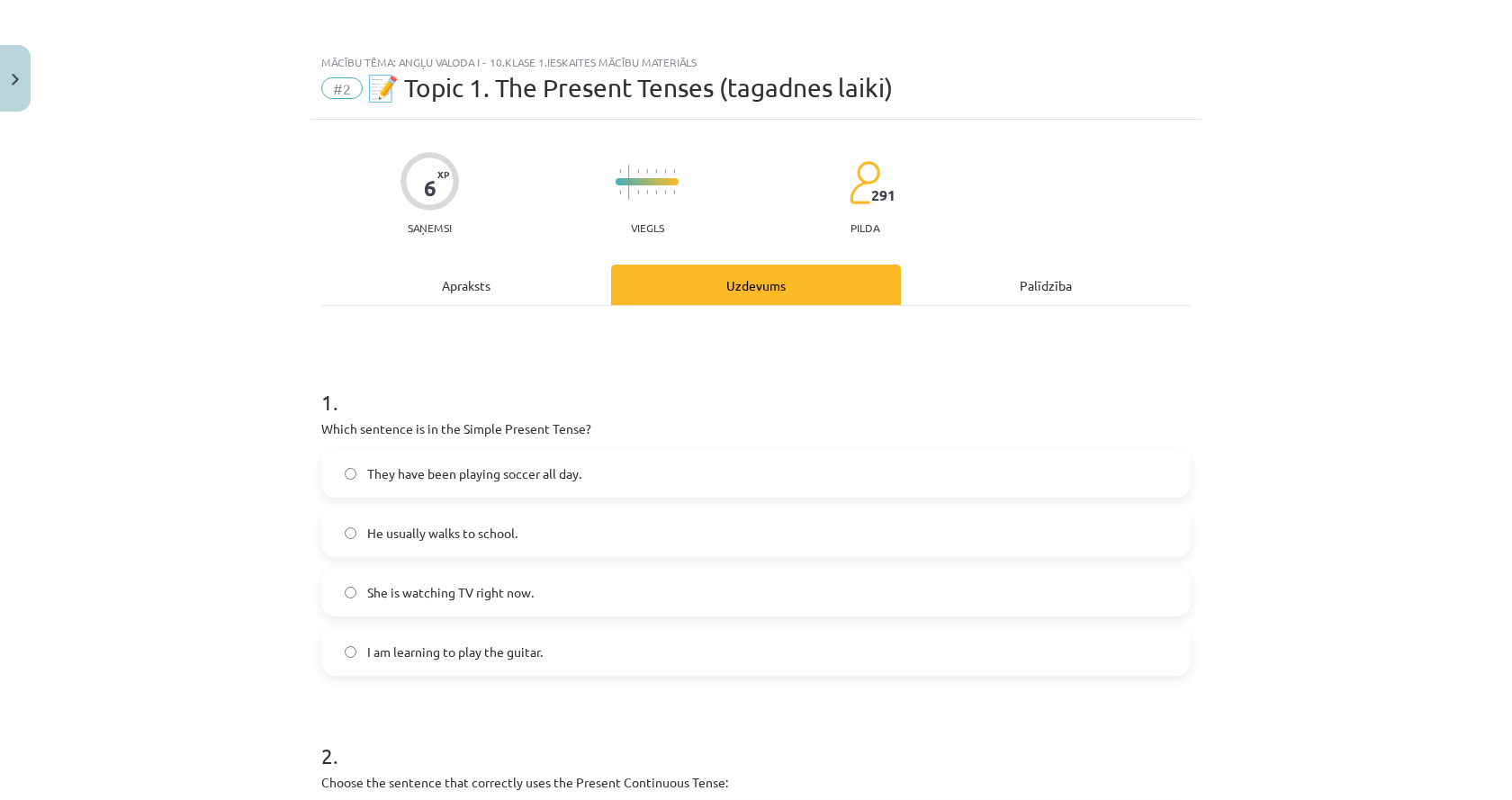
click at [456, 295] on div "Apraksts" at bounding box center [466, 284] width 290 height 40
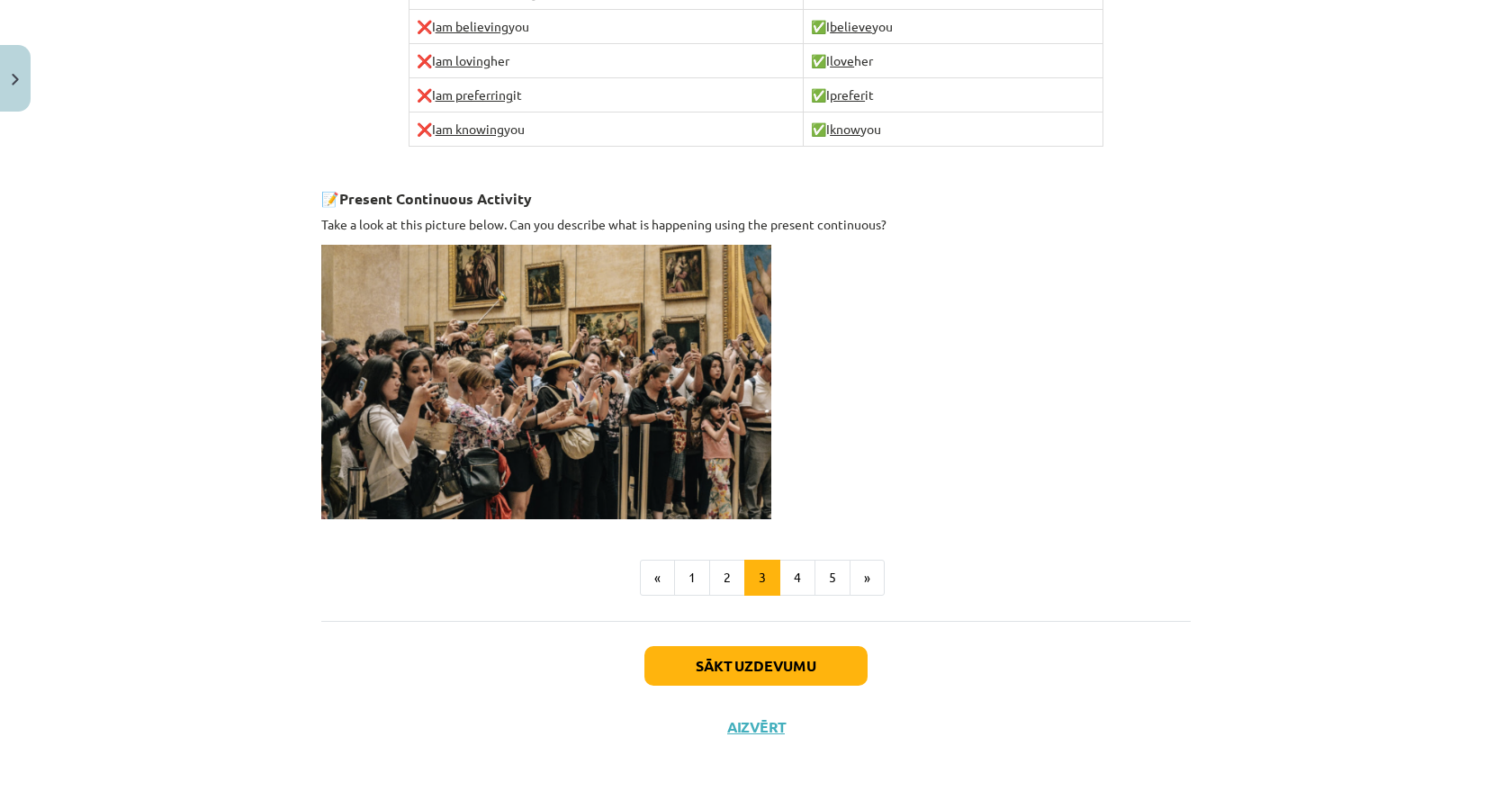
scroll to position [571, 0]
